Goal: Transaction & Acquisition: Obtain resource

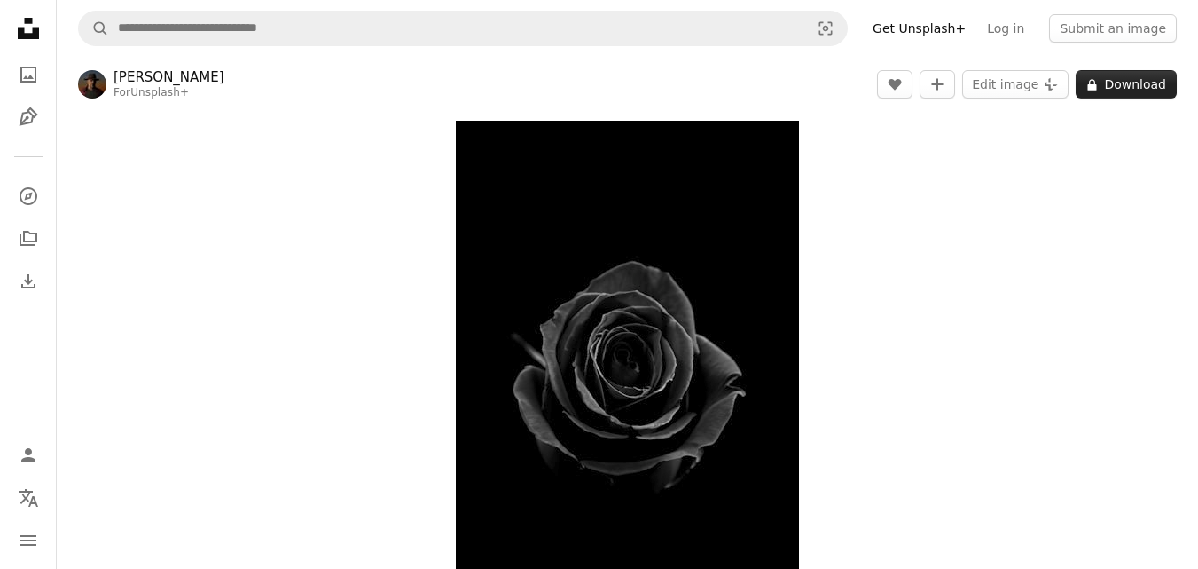
click at [1119, 84] on button "A lock Download" at bounding box center [1126, 84] width 101 height 28
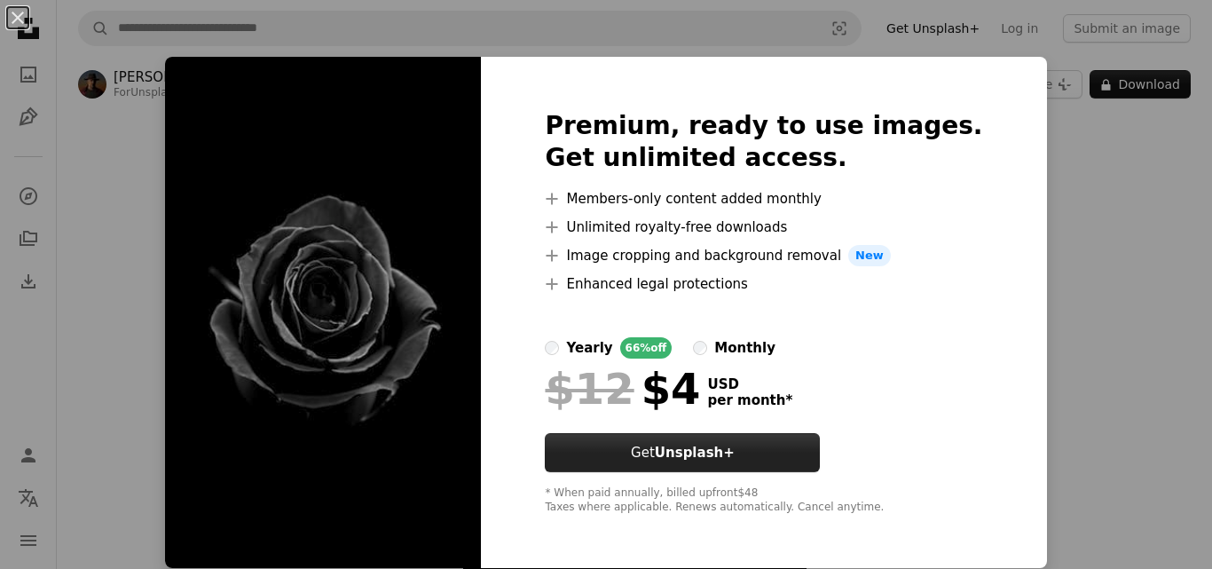
click at [710, 451] on strong "Unsplash+" at bounding box center [695, 452] width 80 height 16
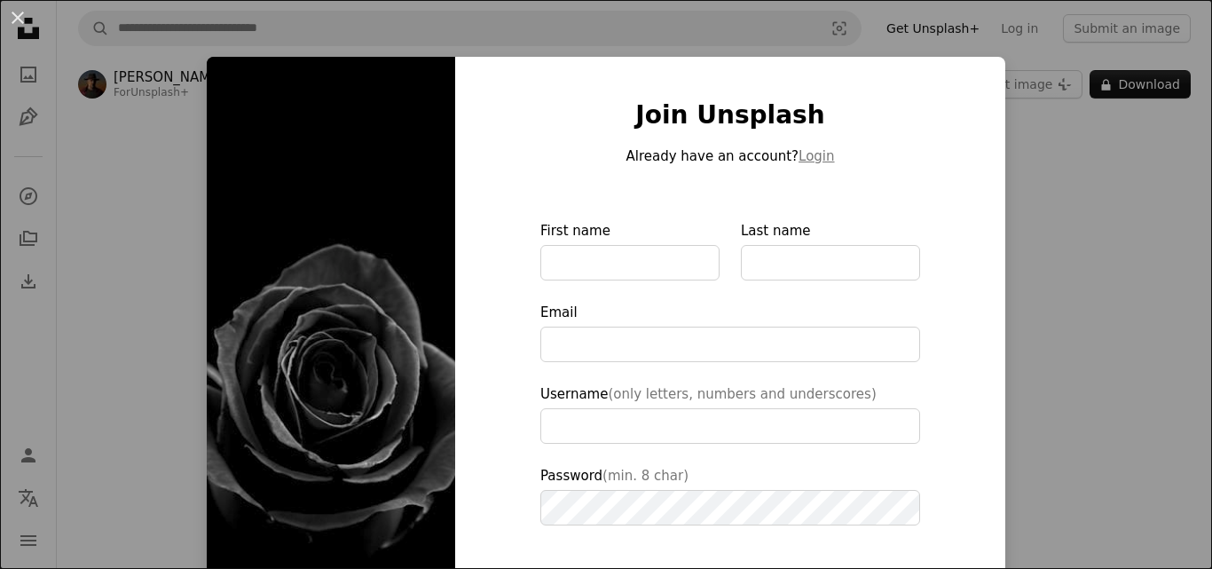
click at [1017, 234] on div "An X shape Join Unsplash Already have an account? Login First name Last name Em…" at bounding box center [606, 284] width 1212 height 569
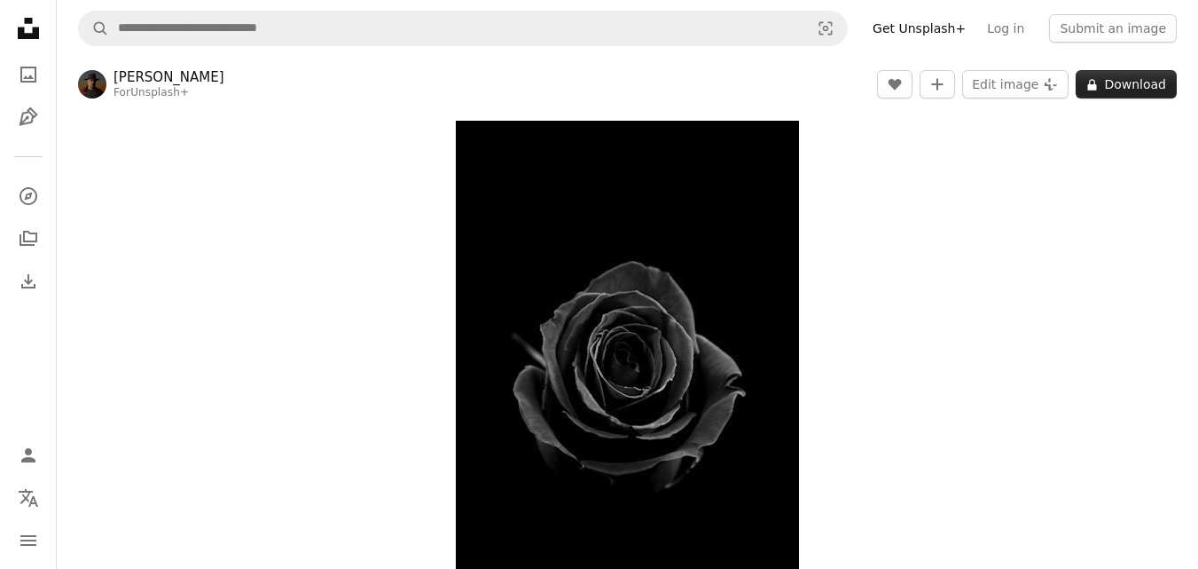
click at [1104, 94] on button "A lock Download" at bounding box center [1126, 84] width 101 height 28
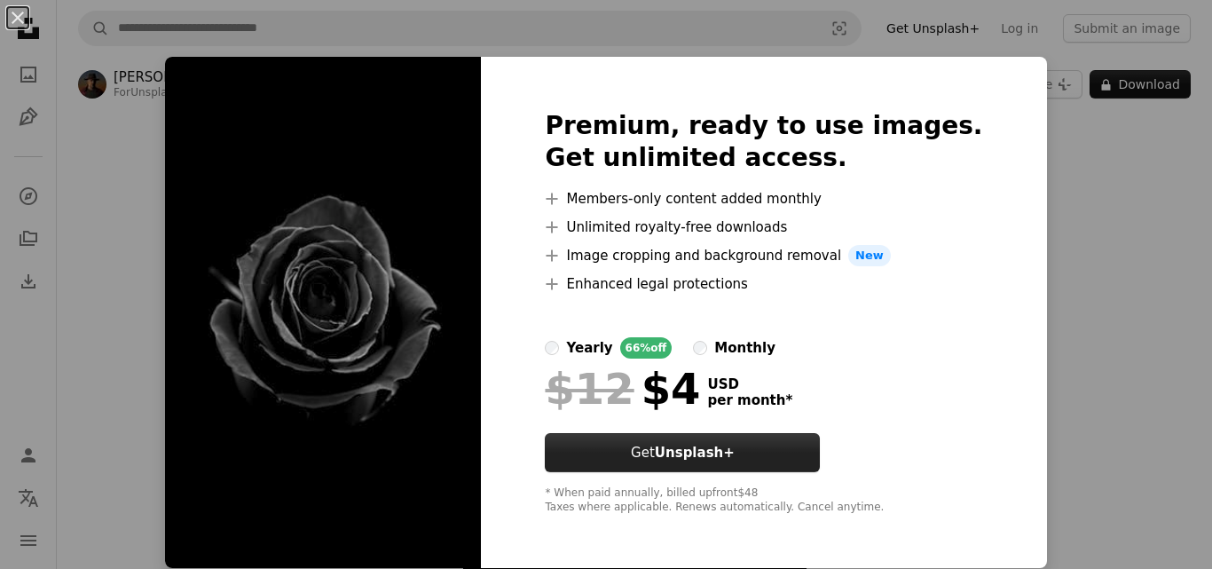
click at [811, 444] on button "Get Unsplash+" at bounding box center [682, 452] width 275 height 39
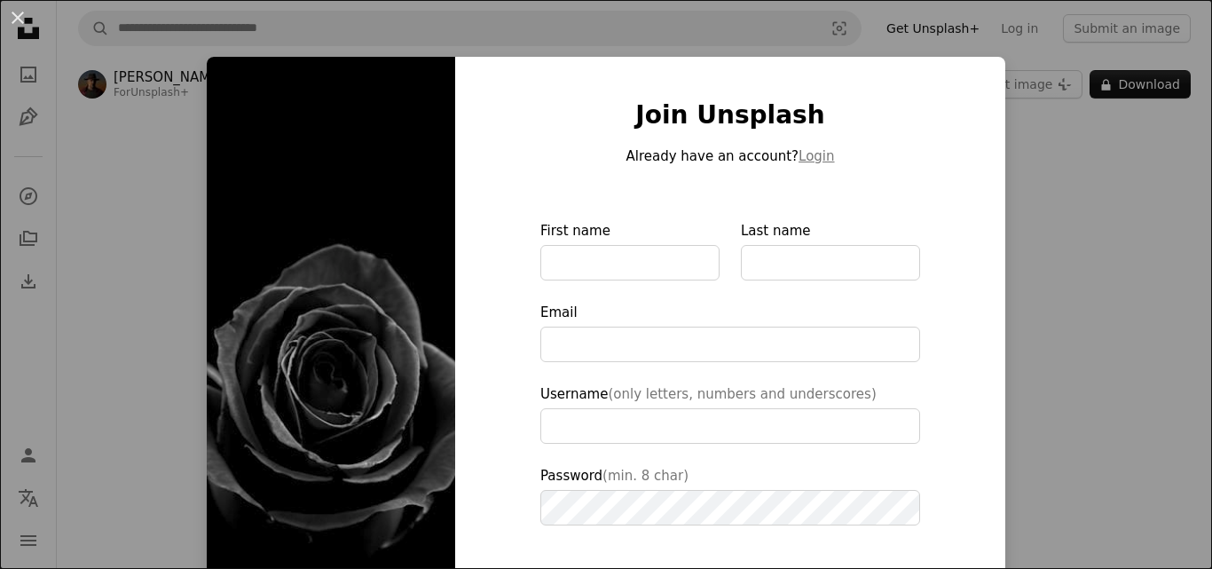
click at [1020, 237] on div "An X shape Join Unsplash Already have an account? Login First name Last name Em…" at bounding box center [606, 284] width 1212 height 569
